Goal: Transaction & Acquisition: Purchase product/service

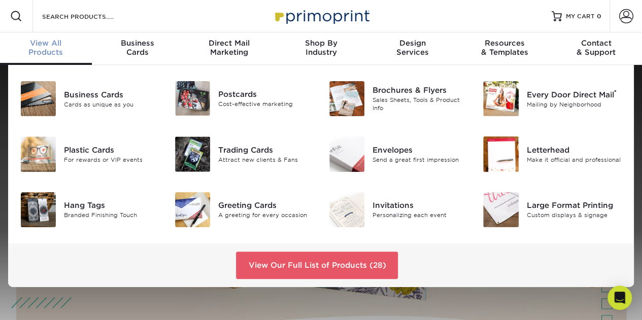
click at [297, 246] on div "View Our Full List of Products (28)" at bounding box center [321, 266] width 626 height 44
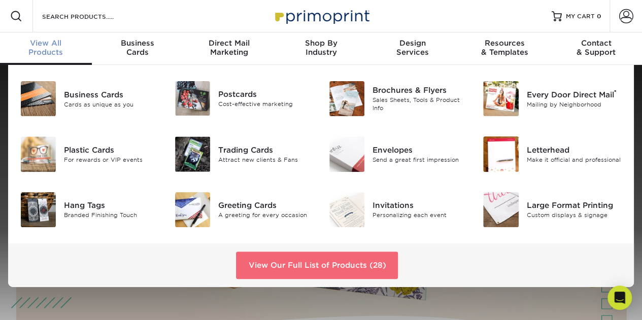
click at [300, 252] on link "View Our Full List of Products (28)" at bounding box center [317, 265] width 162 height 27
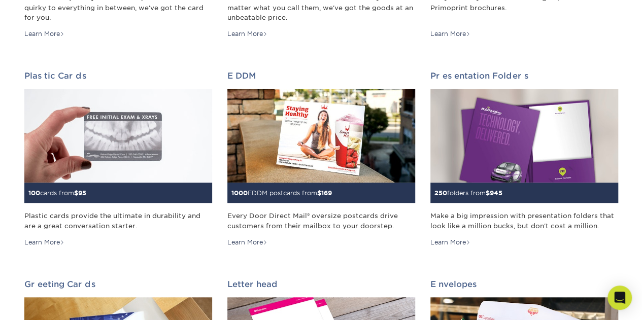
scroll to position [328, 0]
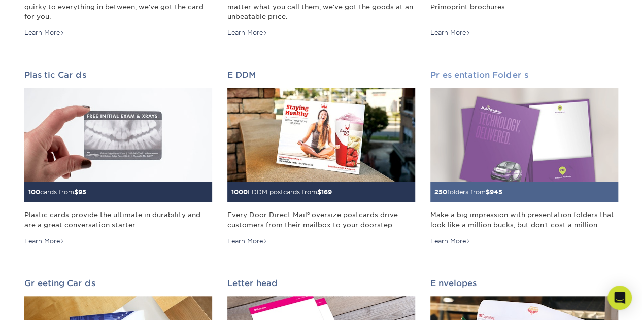
click at [531, 195] on div "250 folders from $ 945" at bounding box center [524, 192] width 188 height 20
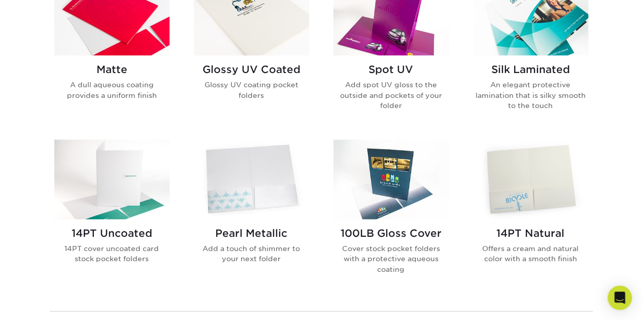
scroll to position [537, 0]
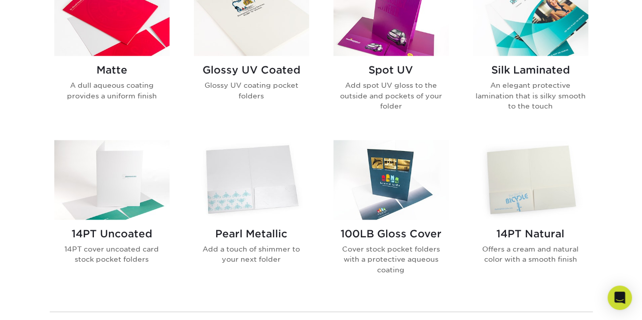
click at [390, 240] on div "100LB Gloss Cover Cover stock pocket folders with a protective aqueous coating" at bounding box center [391, 256] width 115 height 72
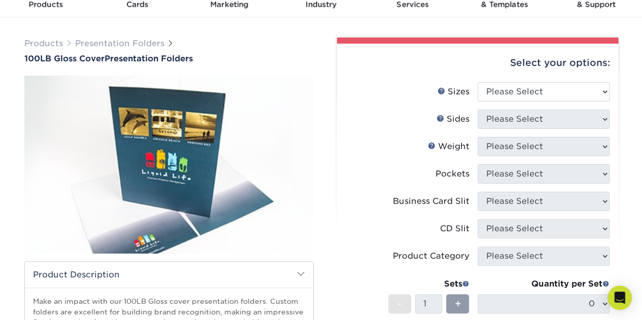
scroll to position [49, 0]
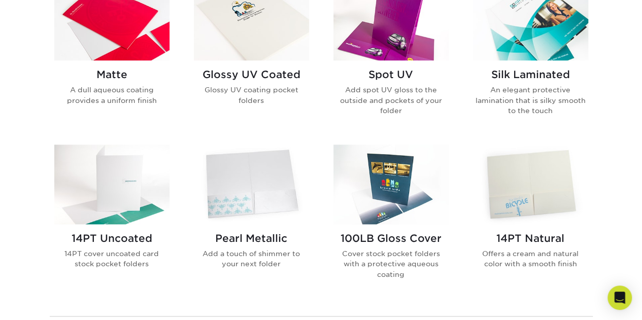
scroll to position [515, 0]
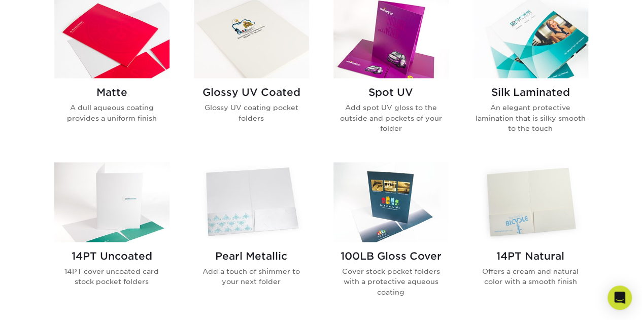
click at [539, 95] on h2 "Silk Laminated" at bounding box center [530, 92] width 115 height 12
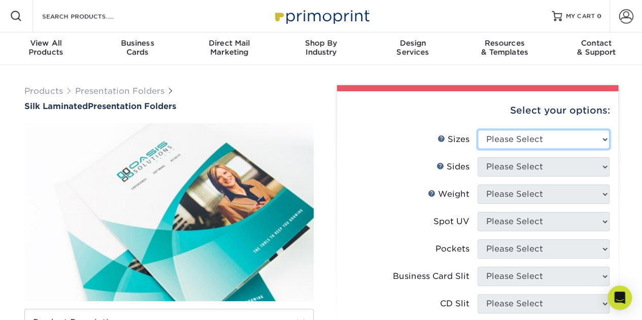
click at [539, 142] on select "Please Select 6" x 9" 9" x 12"" at bounding box center [544, 139] width 132 height 19
select select "9.00x12.00"
click at [478, 130] on select "Please Select 6" x 9" 9" x 12"" at bounding box center [544, 139] width 132 height 19
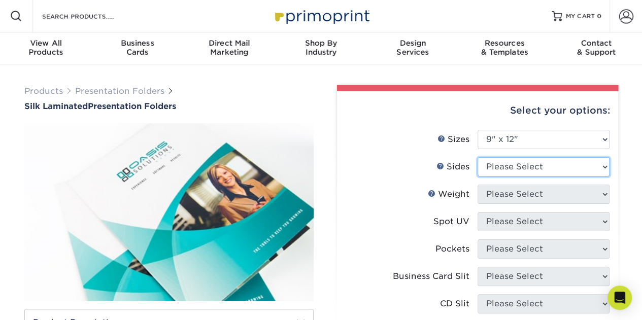
click at [530, 164] on select "Please Select Print Both Sides Print Front Only" at bounding box center [544, 166] width 132 height 19
select select "13abbda7-1d64-4f25-8bb2-c179b224825d"
click at [478, 157] on select "Please Select Print Both Sides Print Front Only" at bounding box center [544, 166] width 132 height 19
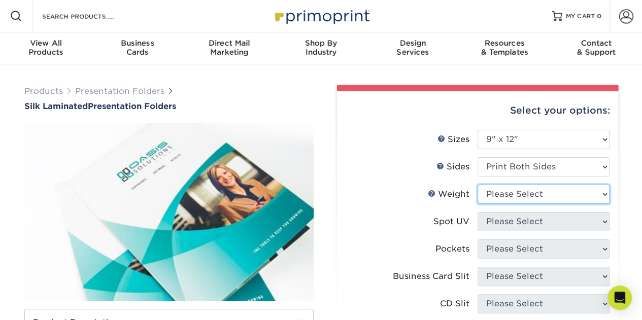
click at [527, 196] on select "Please Select 16PT" at bounding box center [544, 194] width 132 height 19
select select "16PT"
click at [478, 185] on select "Please Select 16PT" at bounding box center [544, 194] width 132 height 19
